Goal: Book appointment/travel/reservation

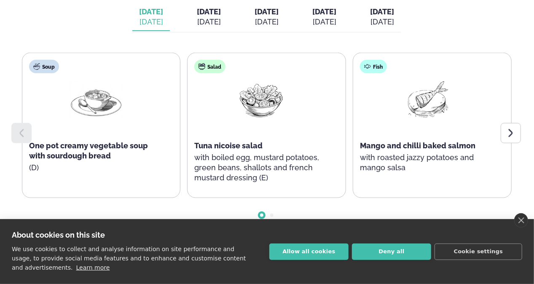
scroll to position [401, 0]
click at [201, 15] on span "[DATE]" at bounding box center [209, 11] width 24 height 9
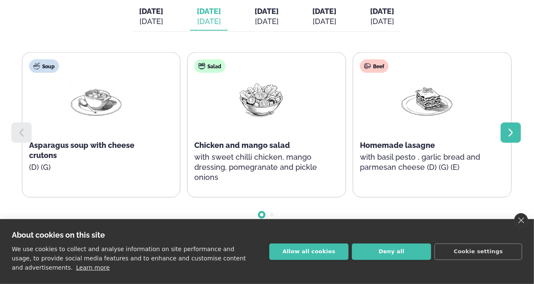
click at [506, 132] on icon at bounding box center [511, 133] width 10 height 10
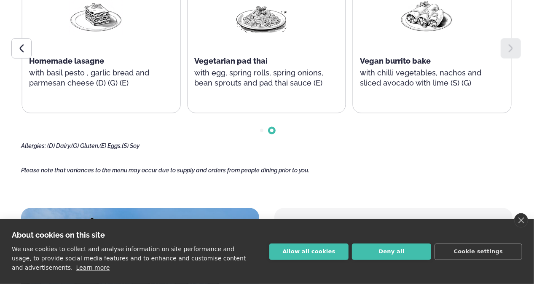
scroll to position [400, 0]
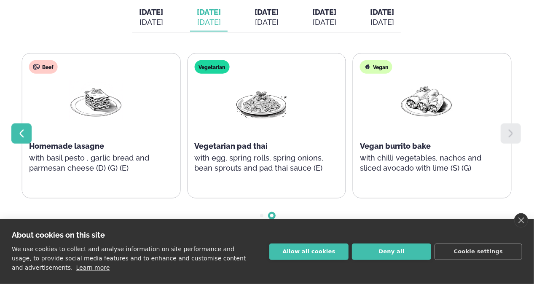
click at [27, 133] on div at bounding box center [21, 133] width 20 height 20
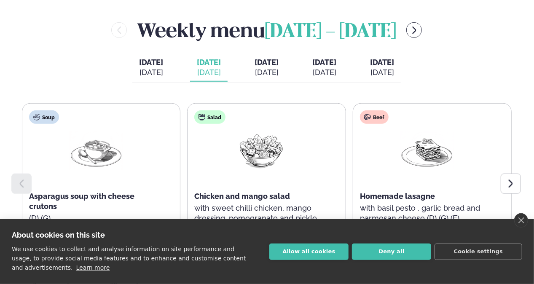
scroll to position [351, 0]
click at [264, 66] on span "[DATE]" at bounding box center [266, 61] width 24 height 9
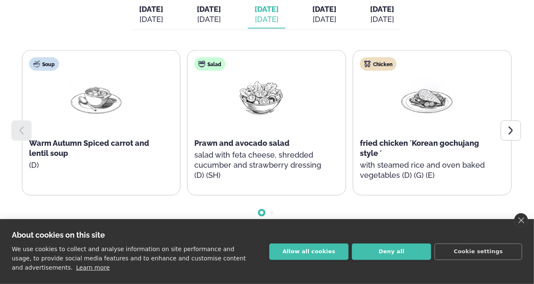
scroll to position [404, 0]
click at [501, 133] on div at bounding box center [511, 130] width 20 height 20
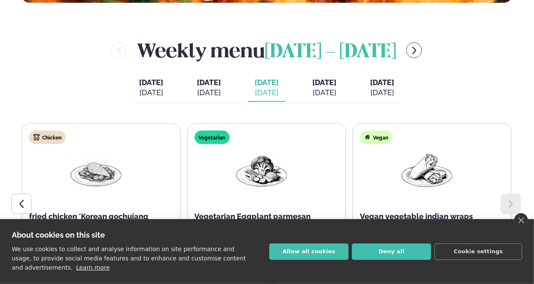
scroll to position [329, 0]
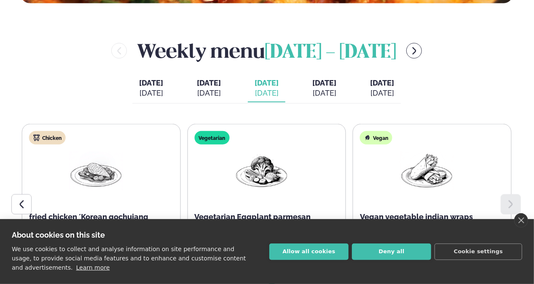
click at [336, 87] on span "[DATE]" at bounding box center [324, 82] width 24 height 9
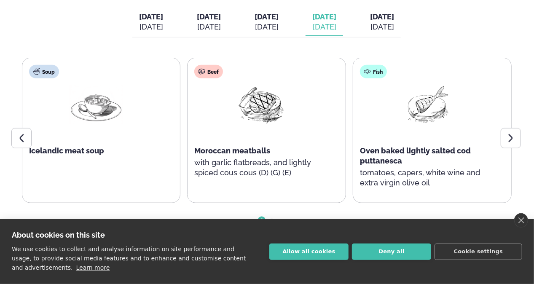
scroll to position [396, 0]
click at [512, 134] on icon at bounding box center [511, 138] width 10 height 10
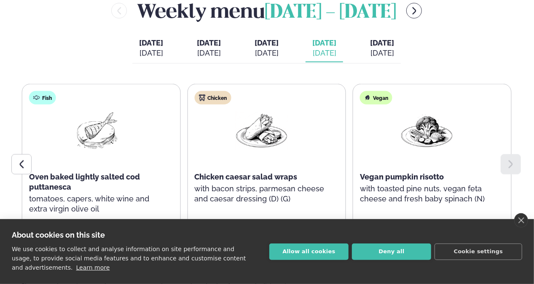
scroll to position [371, 0]
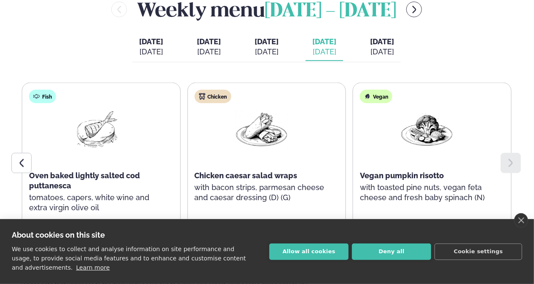
click at [394, 56] on div "[DATE]" at bounding box center [382, 52] width 24 height 10
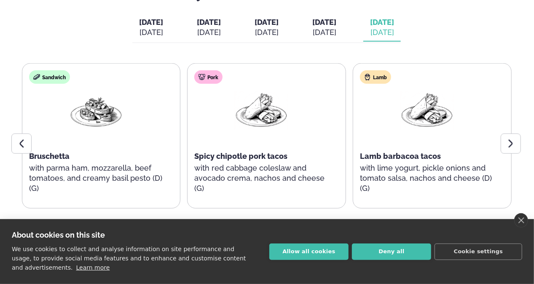
scroll to position [403, 0]
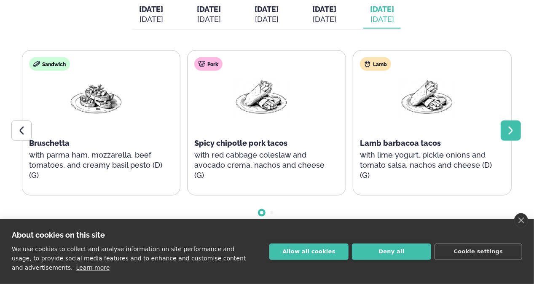
click at [508, 136] on div at bounding box center [511, 130] width 20 height 20
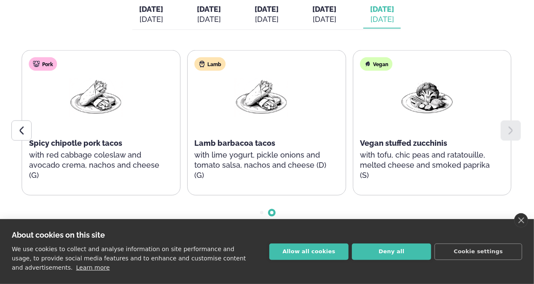
click at [508, 136] on div at bounding box center [511, 130] width 20 height 20
